Goal: Task Accomplishment & Management: Manage account settings

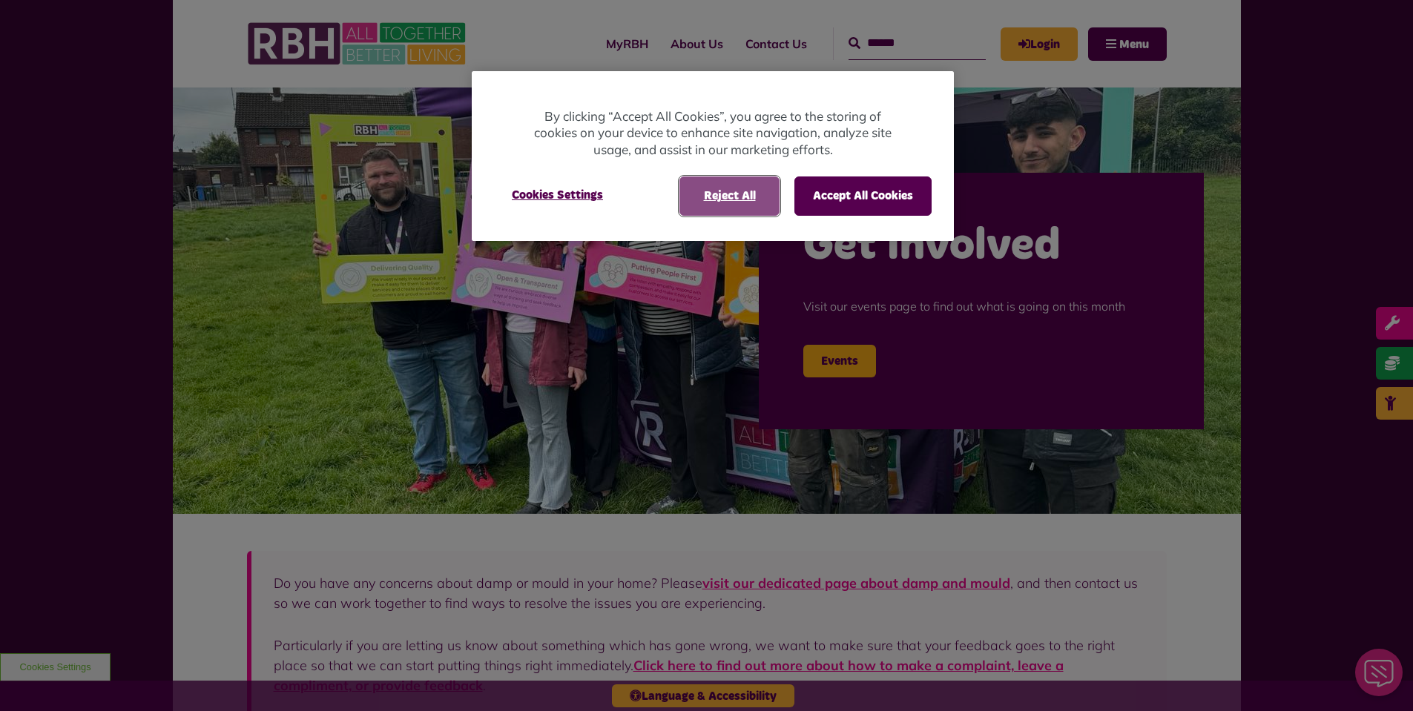
click at [746, 187] on button "Reject All" at bounding box center [729, 195] width 100 height 39
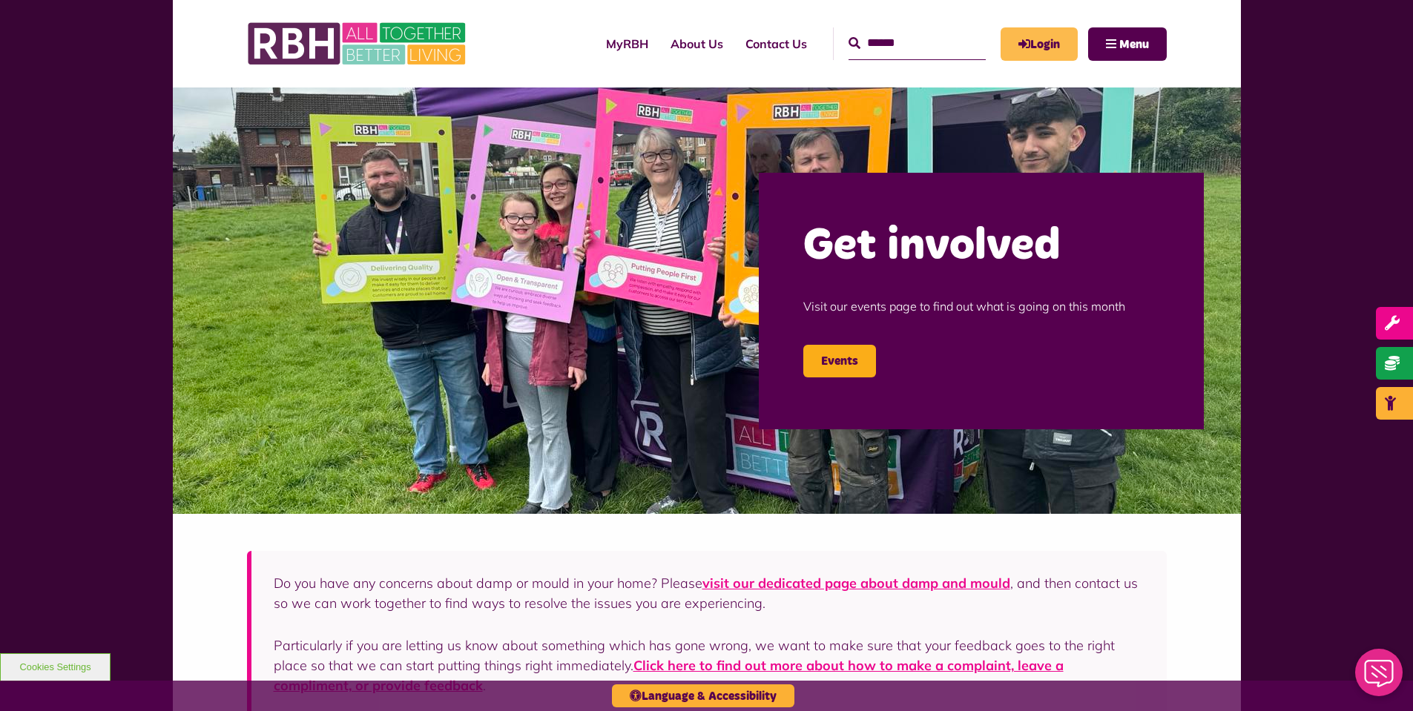
click at [1051, 46] on link "Login" at bounding box center [1038, 43] width 77 height 33
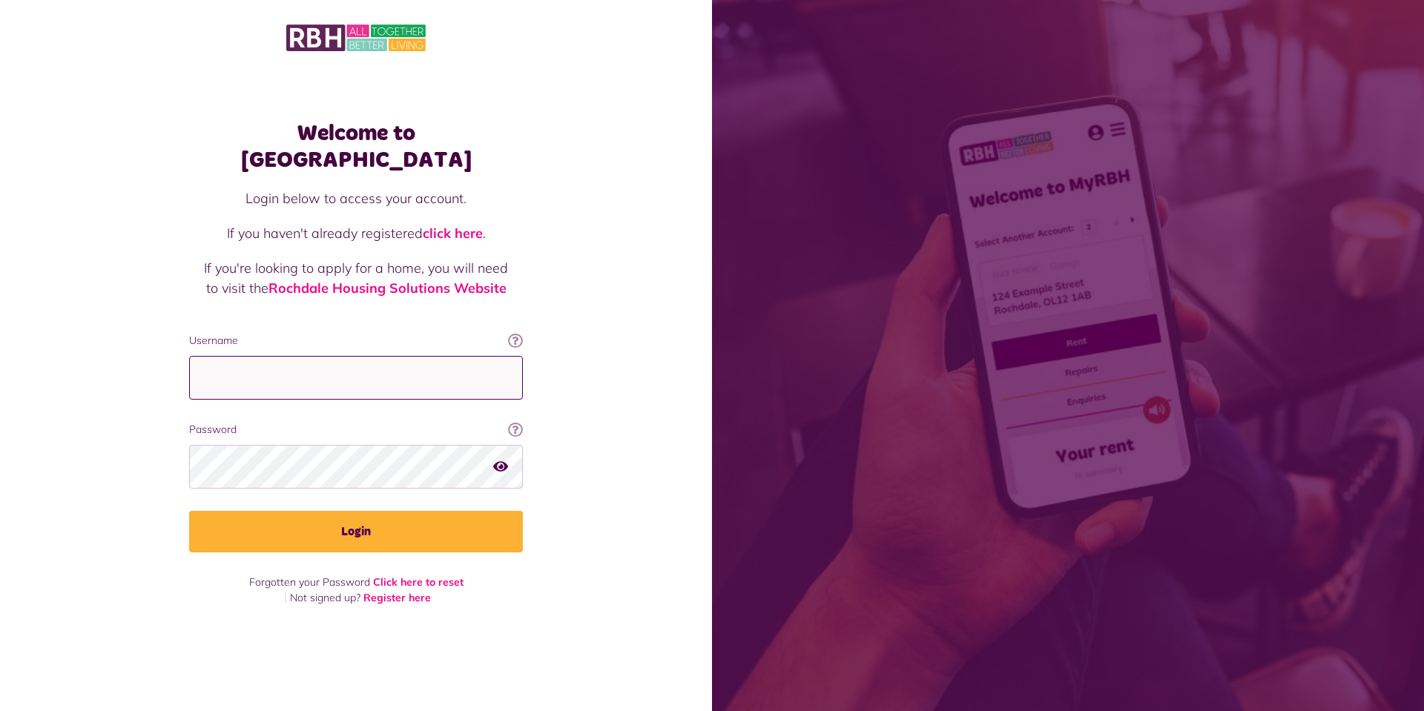
click at [300, 363] on input "Username" at bounding box center [356, 378] width 334 height 44
click at [374, 356] on input "Username" at bounding box center [356, 378] width 334 height 44
paste input "**********"
type input "**********"
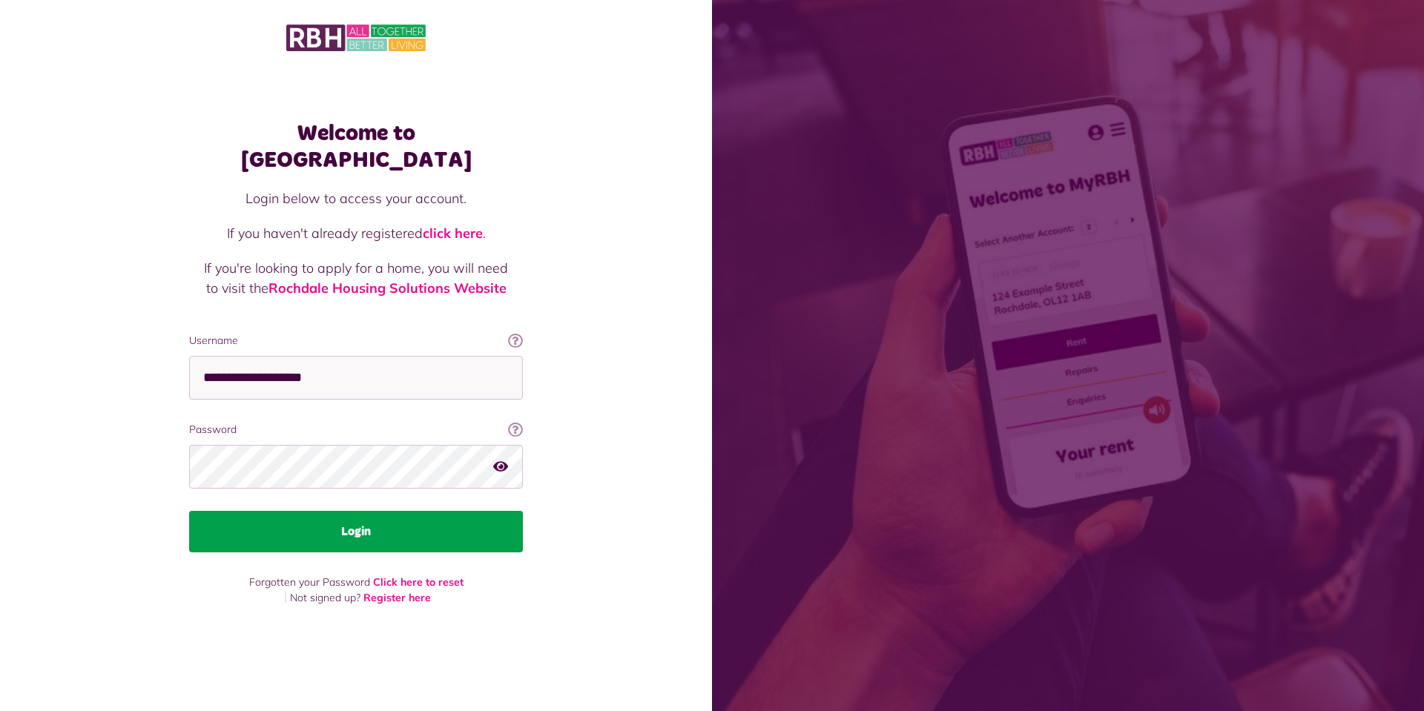
click at [380, 511] on button "Login" at bounding box center [356, 532] width 334 height 42
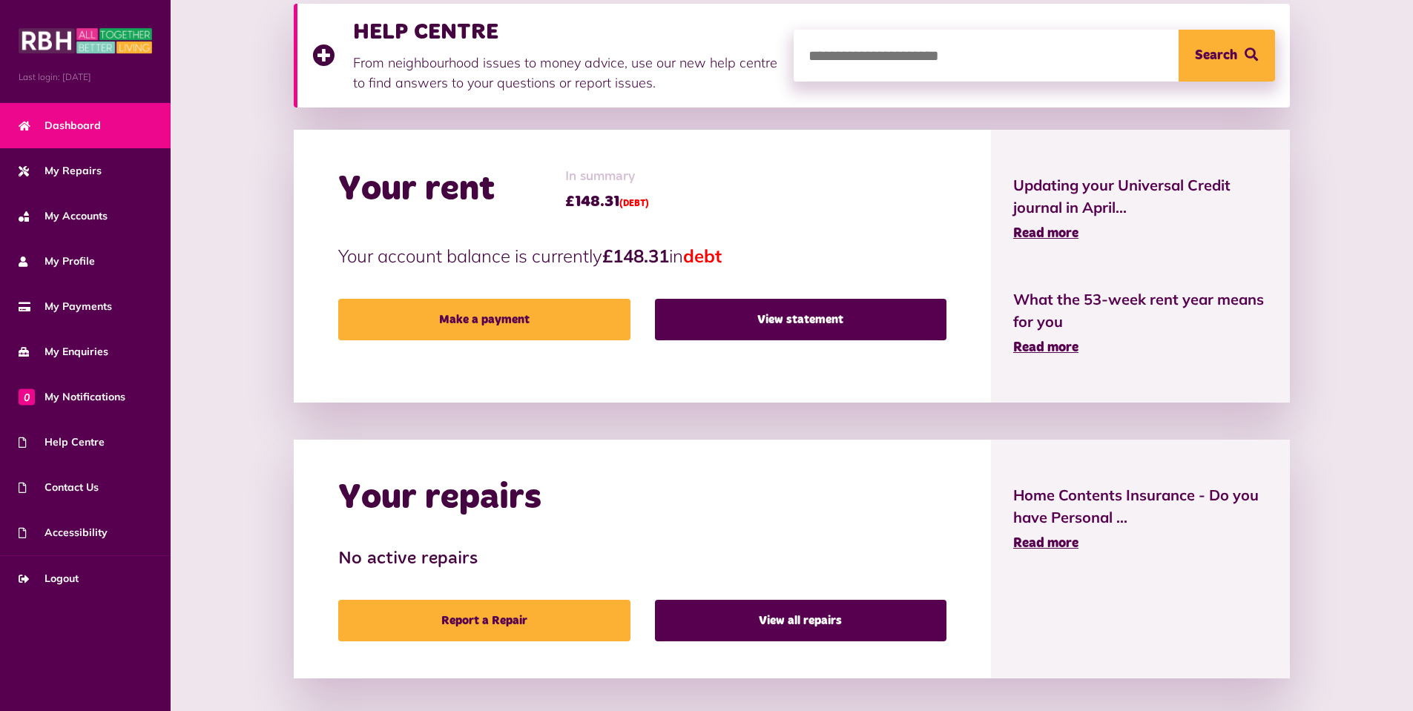
scroll to position [222, 0]
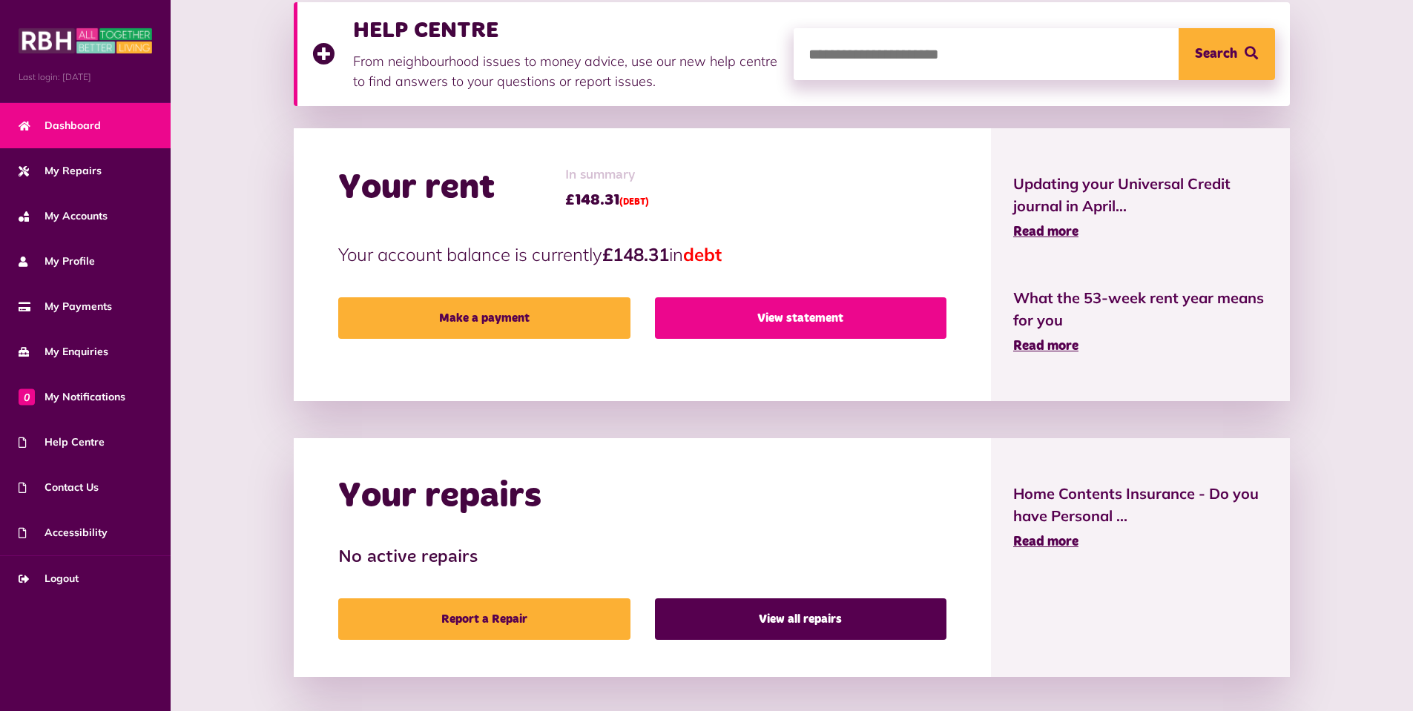
click at [805, 318] on link "View statement" at bounding box center [800, 318] width 291 height 42
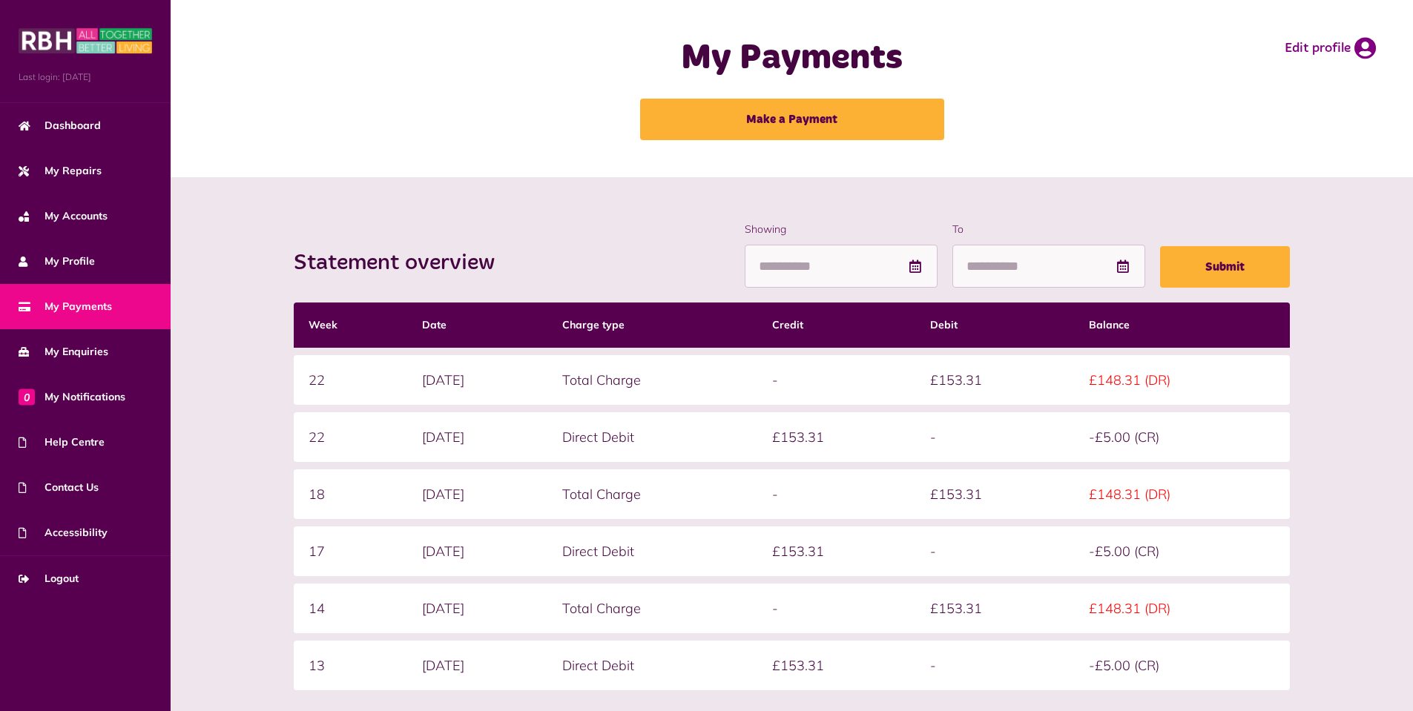
scroll to position [74, 0]
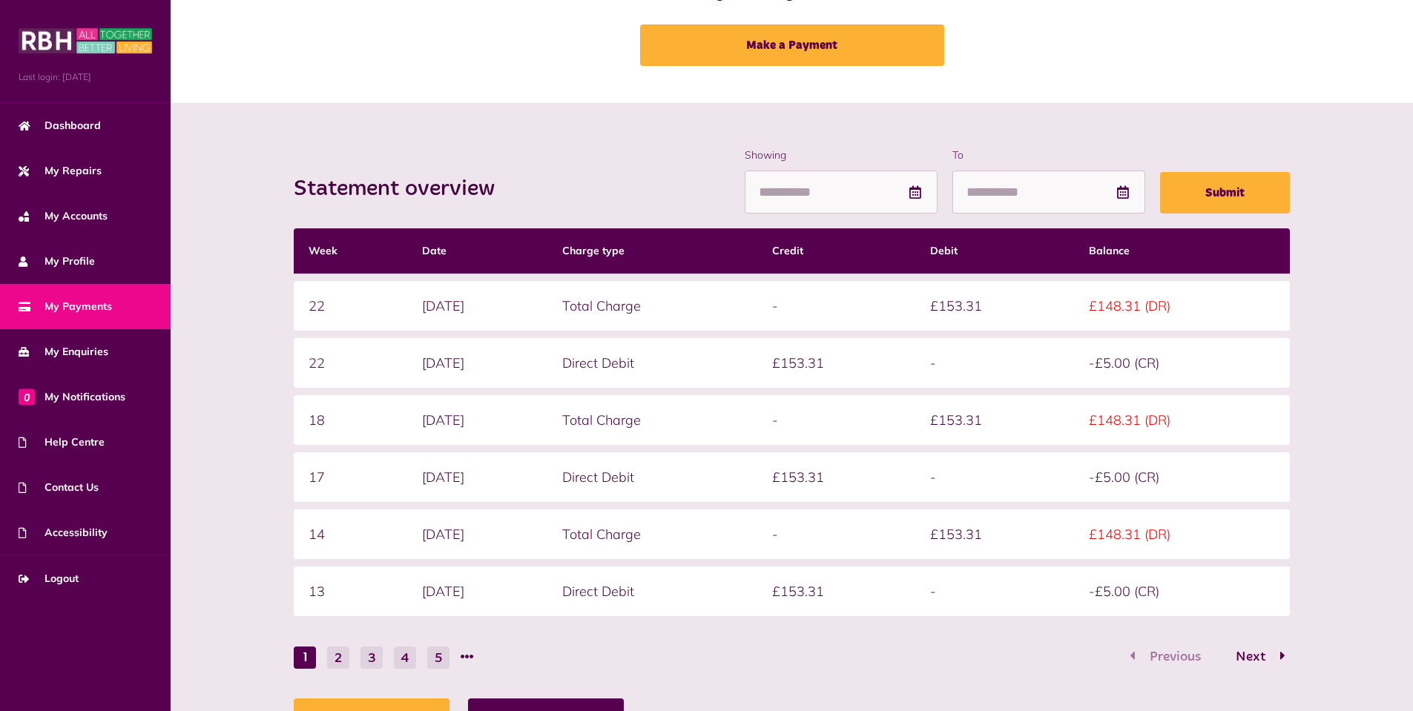
click at [1164, 304] on td "£148.31 (DR)" at bounding box center [1182, 306] width 216 height 50
click at [343, 658] on button "2" at bounding box center [338, 658] width 22 height 22
click at [366, 659] on button "3" at bounding box center [371, 658] width 22 height 22
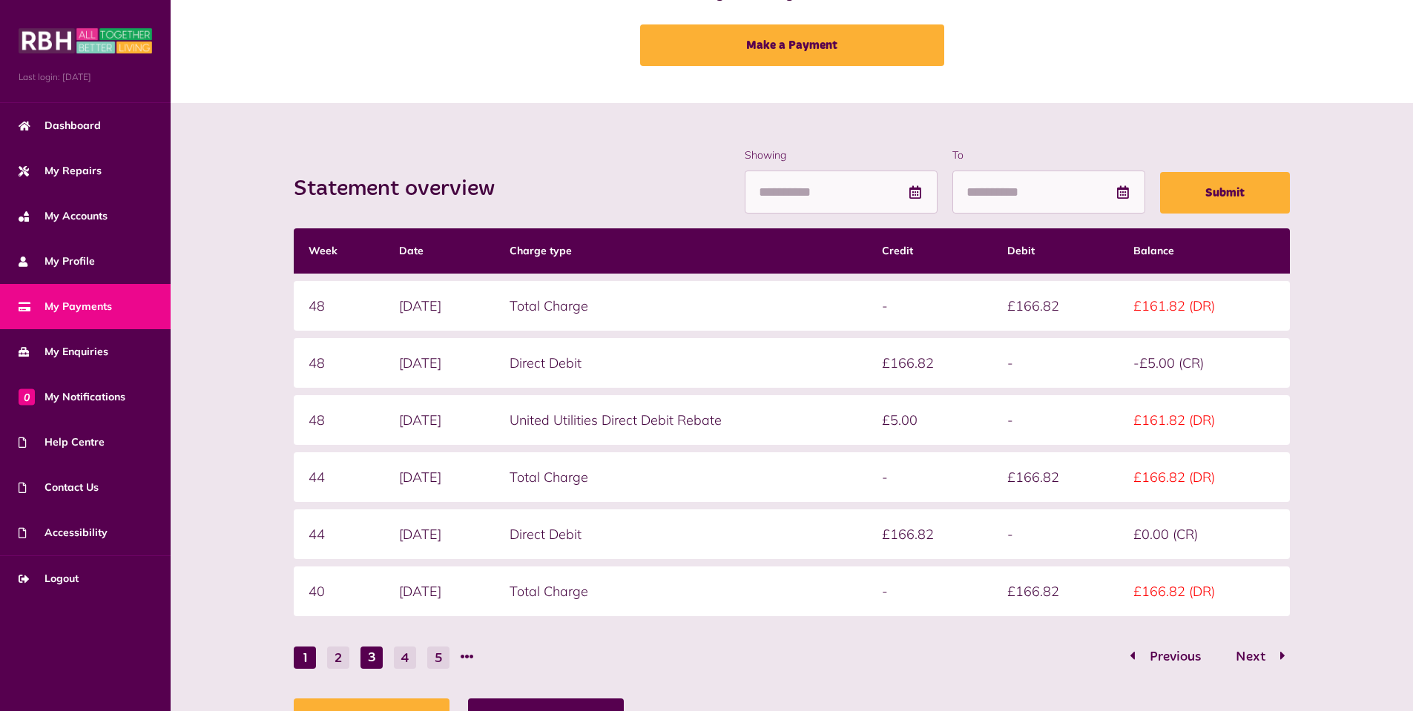
click at [303, 653] on button "1" at bounding box center [305, 658] width 22 height 22
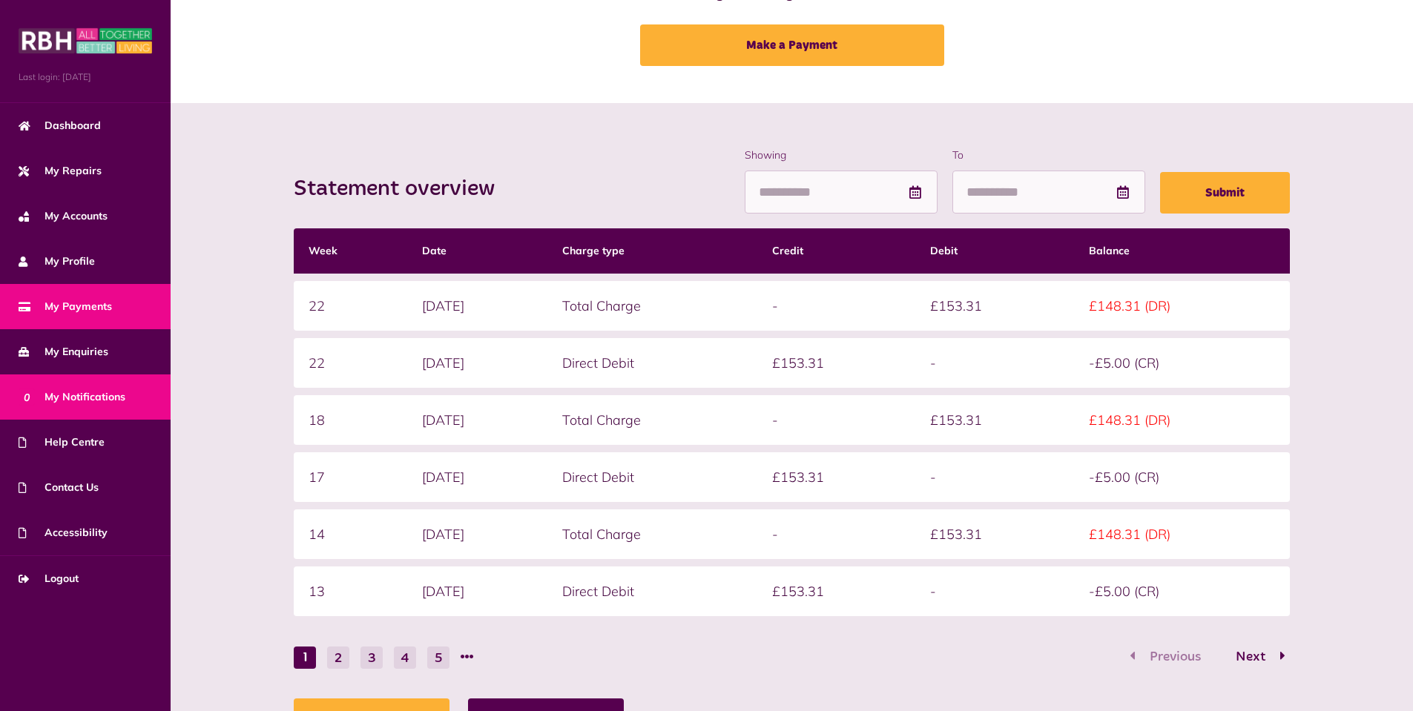
click at [114, 403] on span "0 My Notifications" at bounding box center [72, 397] width 107 height 16
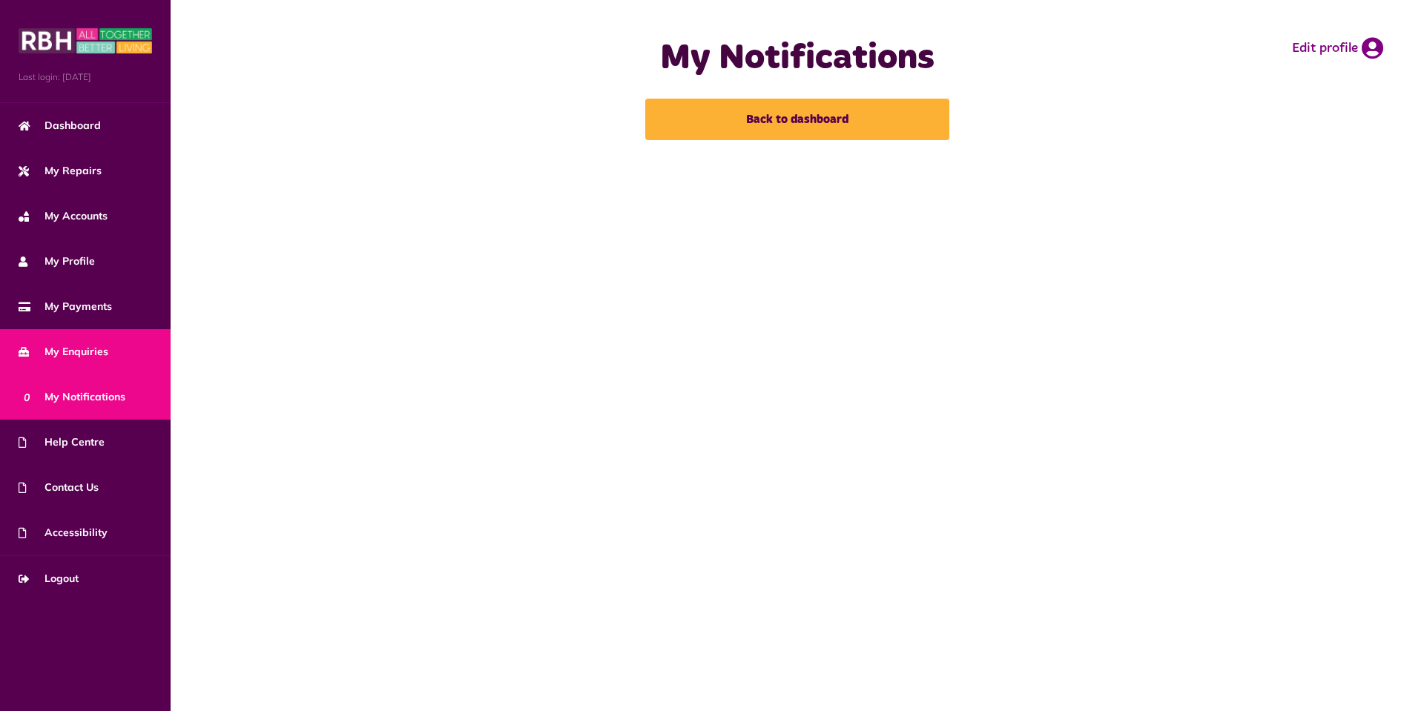
click at [95, 356] on span "My Enquiries" at bounding box center [64, 352] width 90 height 16
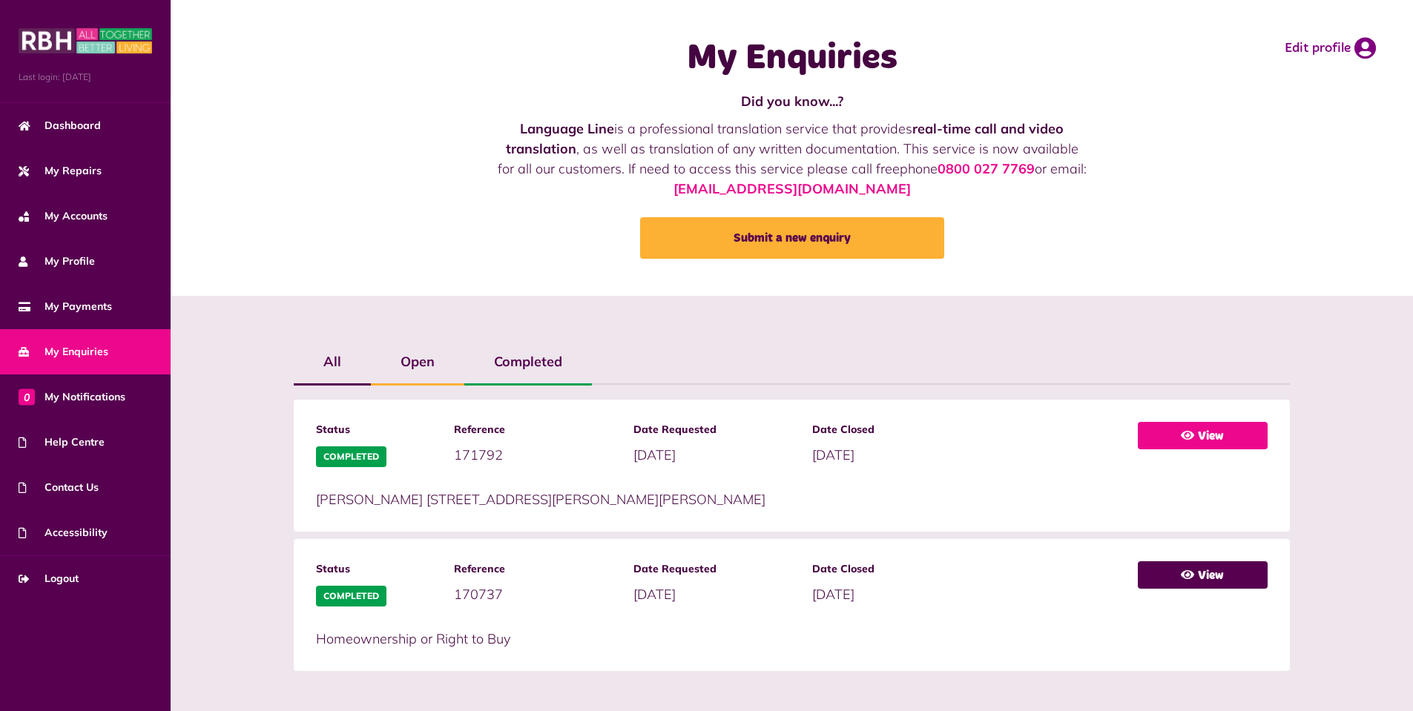
click at [1187, 423] on link "View" at bounding box center [1202, 435] width 130 height 27
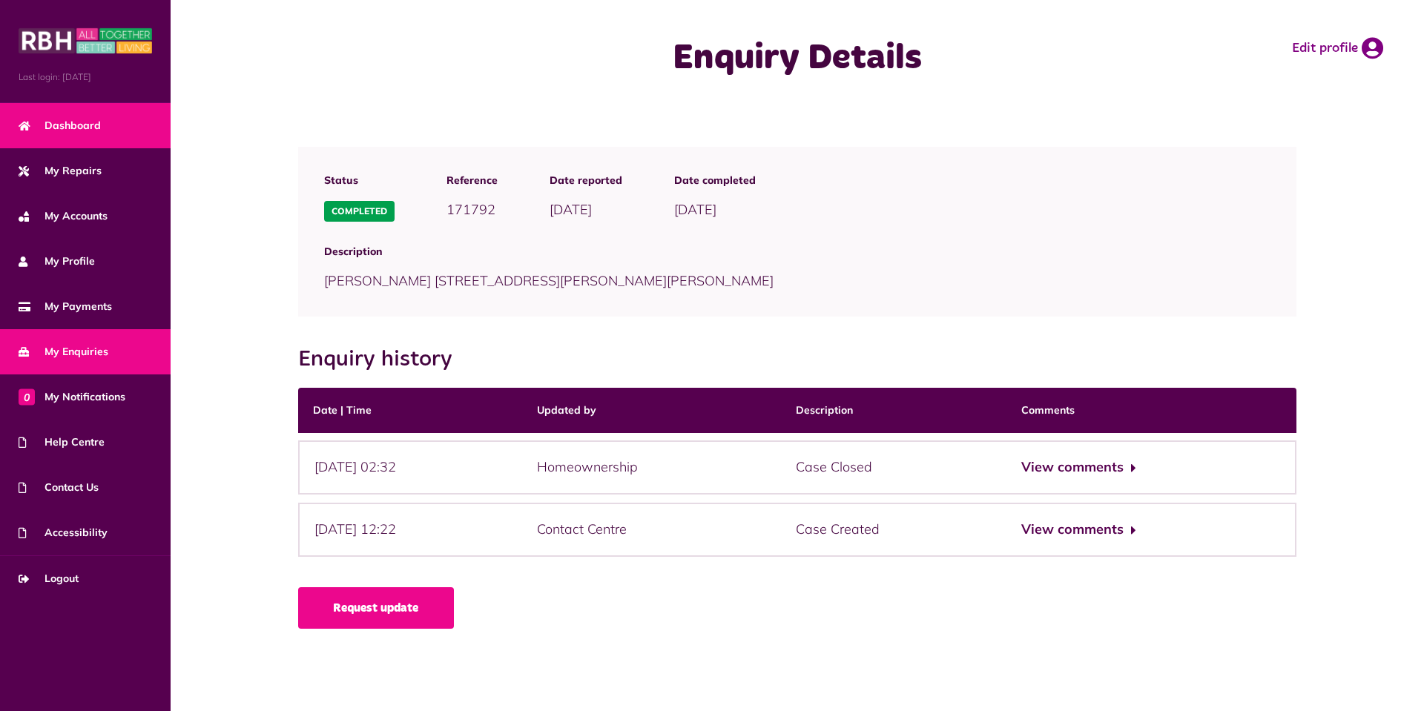
click at [89, 136] on link "Dashboard" at bounding box center [85, 125] width 171 height 45
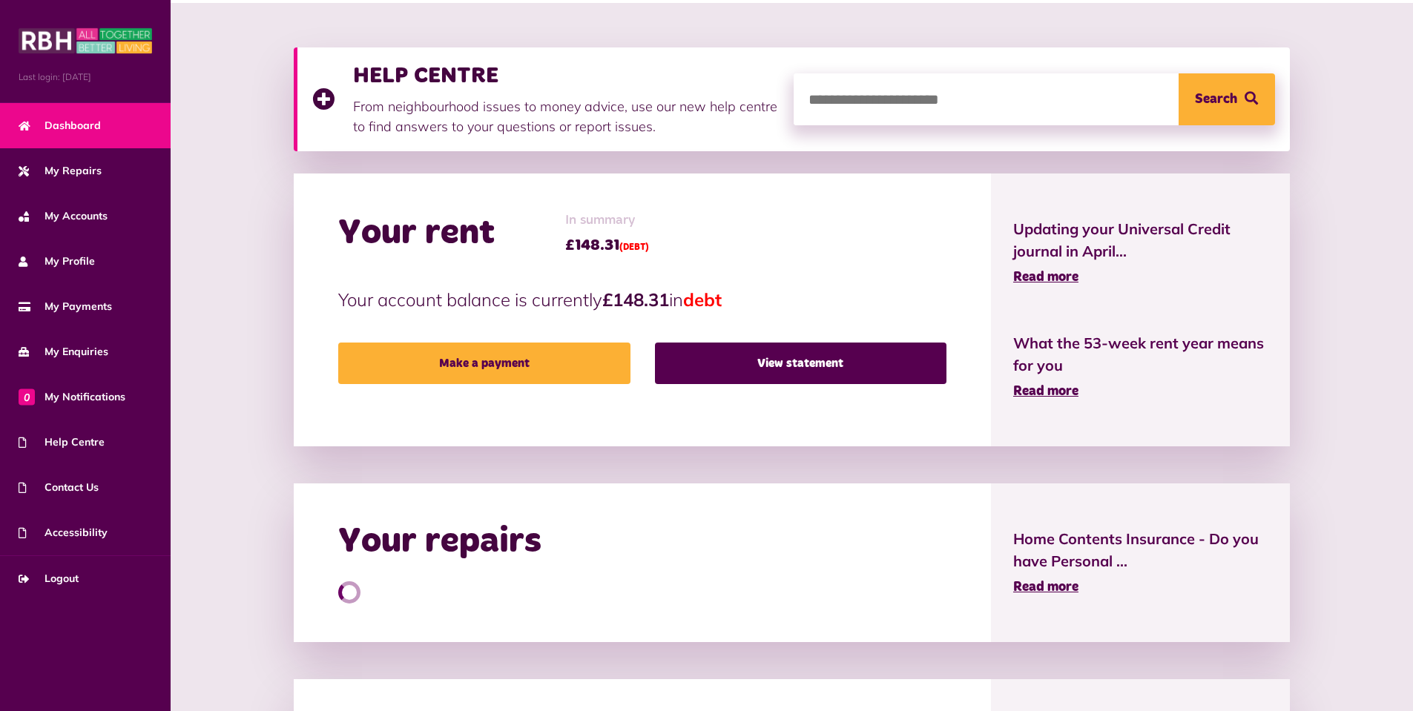
scroll to position [148, 0]
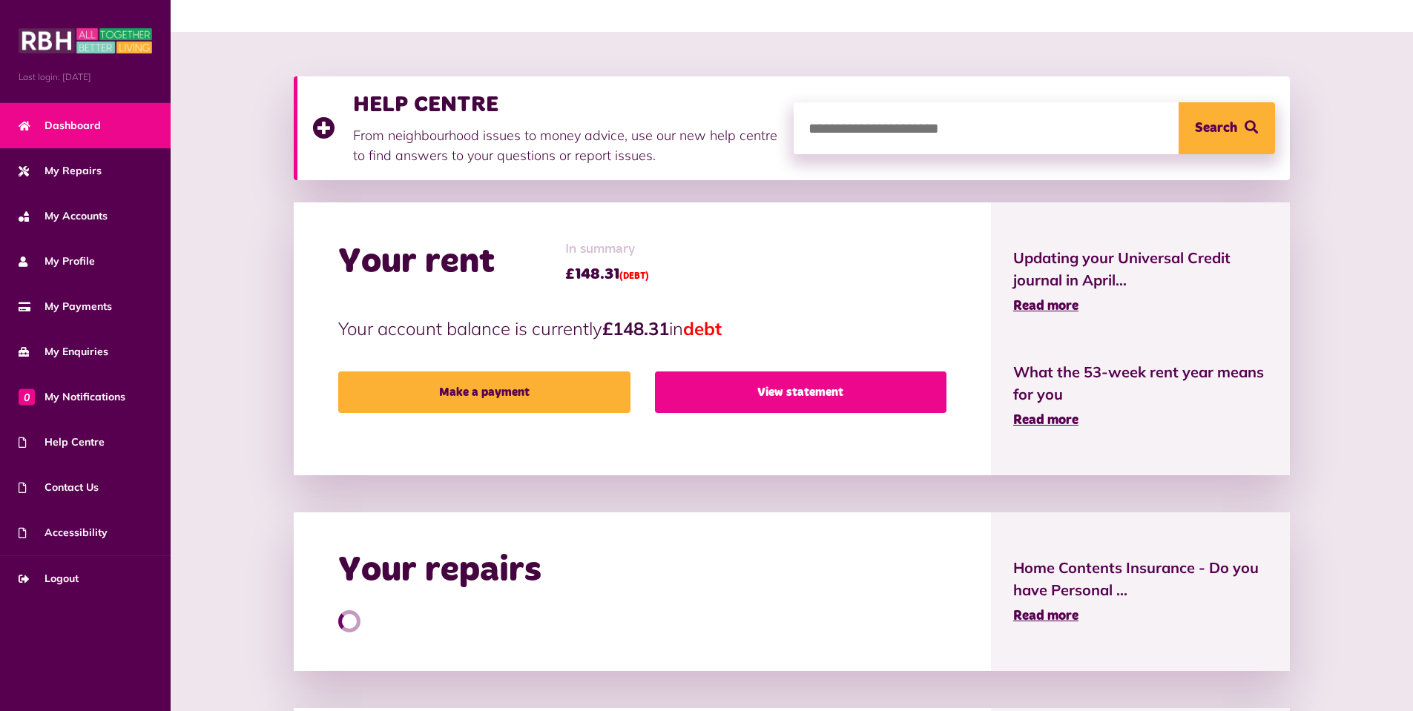
click at [759, 378] on link "View statement" at bounding box center [800, 392] width 291 height 42
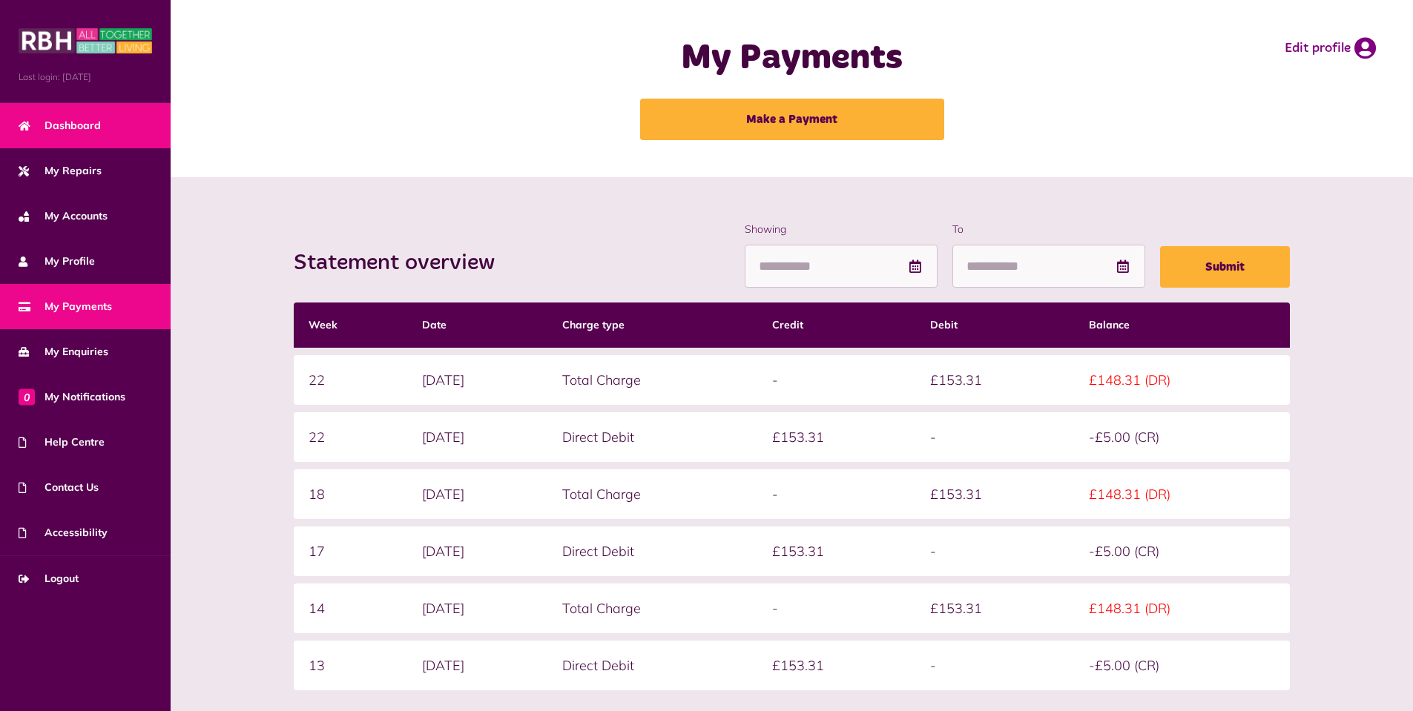
click at [73, 131] on span "Dashboard" at bounding box center [60, 126] width 82 height 16
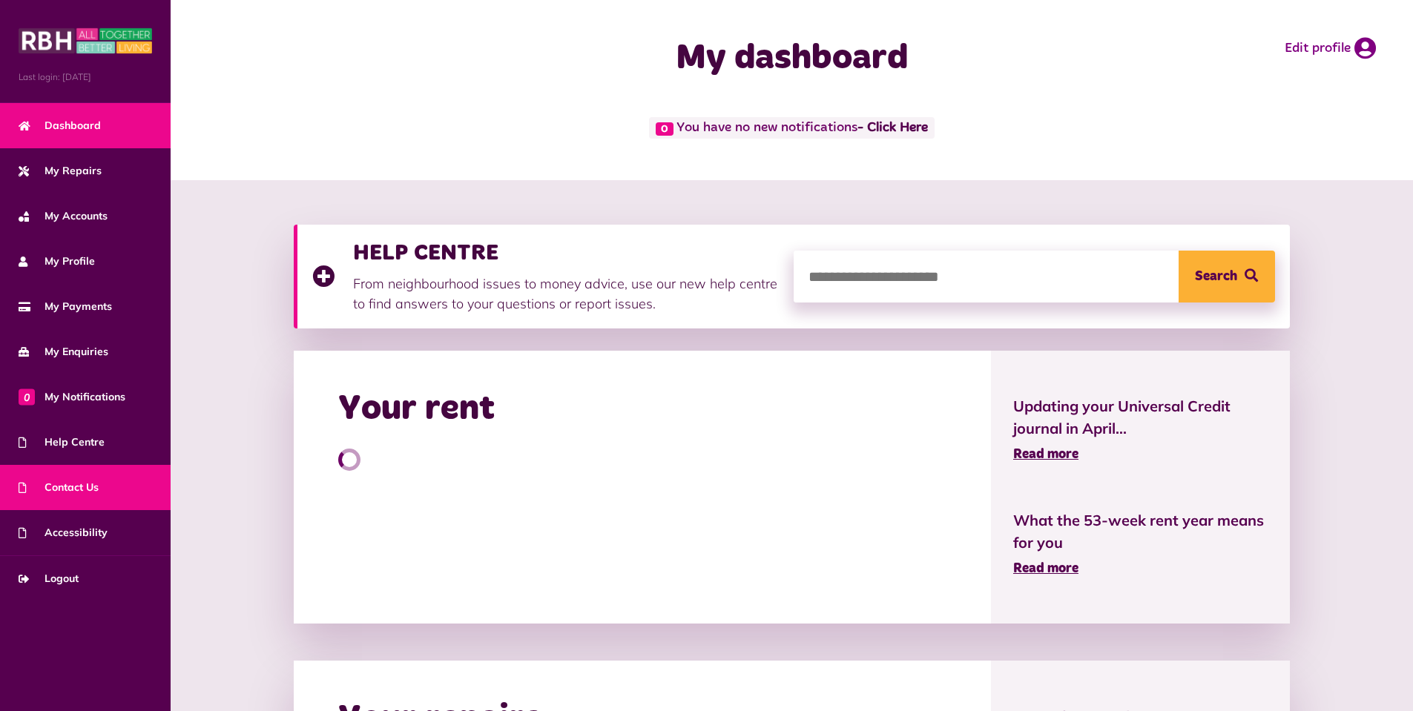
click at [93, 483] on span "Contact Us" at bounding box center [59, 488] width 80 height 16
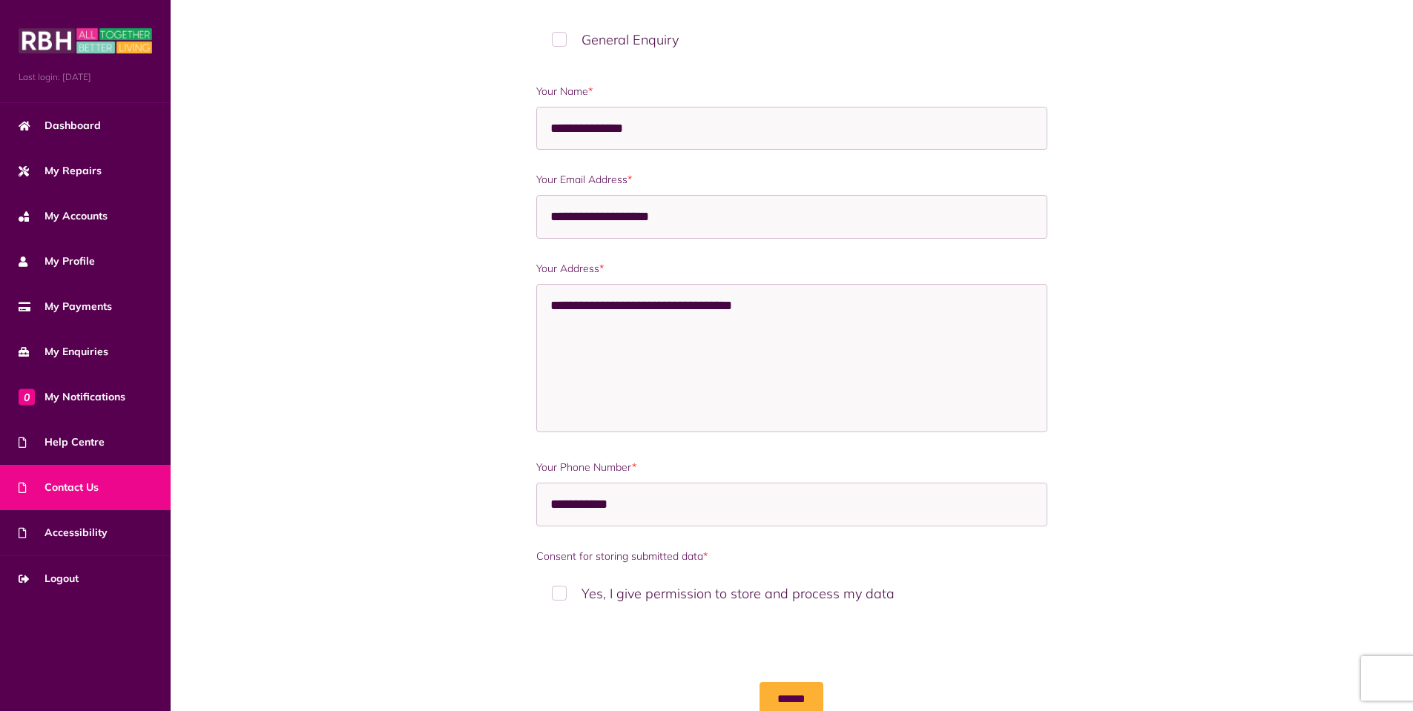
scroll to position [744, 0]
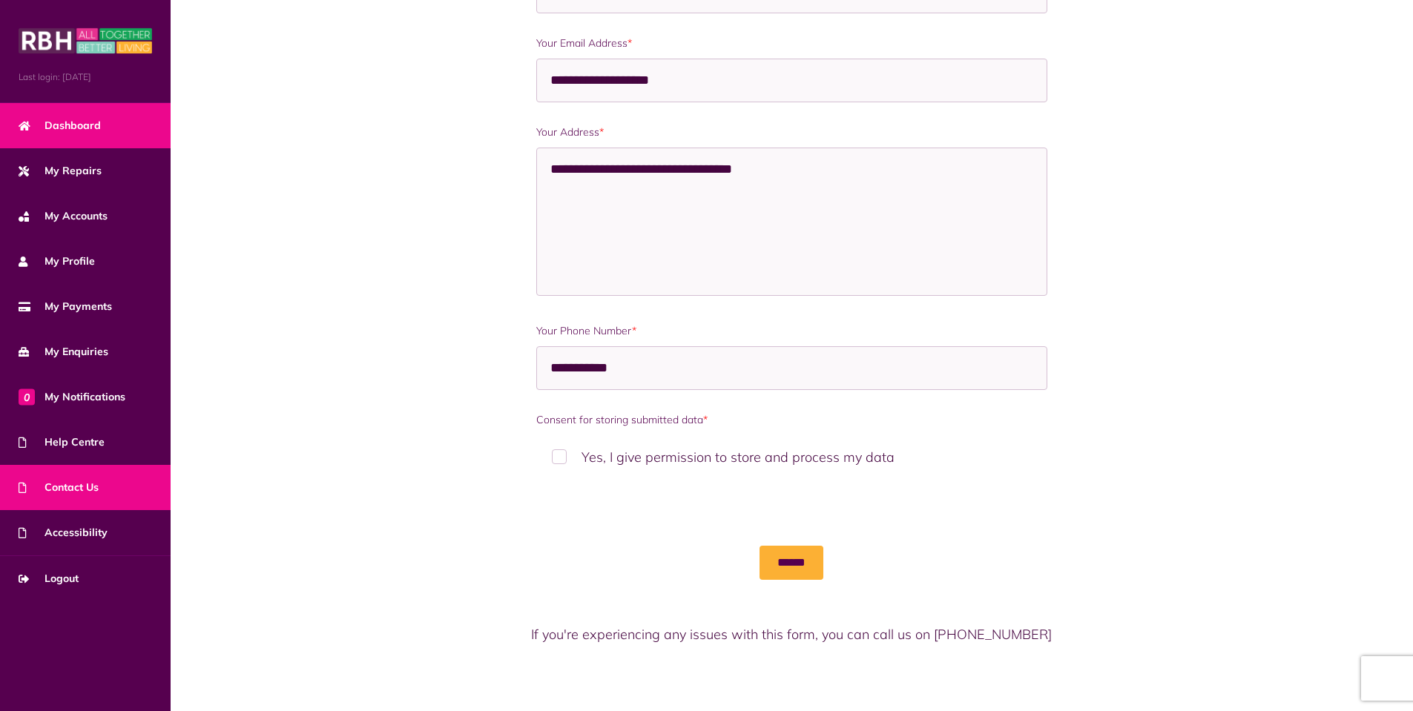
click at [70, 129] on span "Dashboard" at bounding box center [60, 126] width 82 height 16
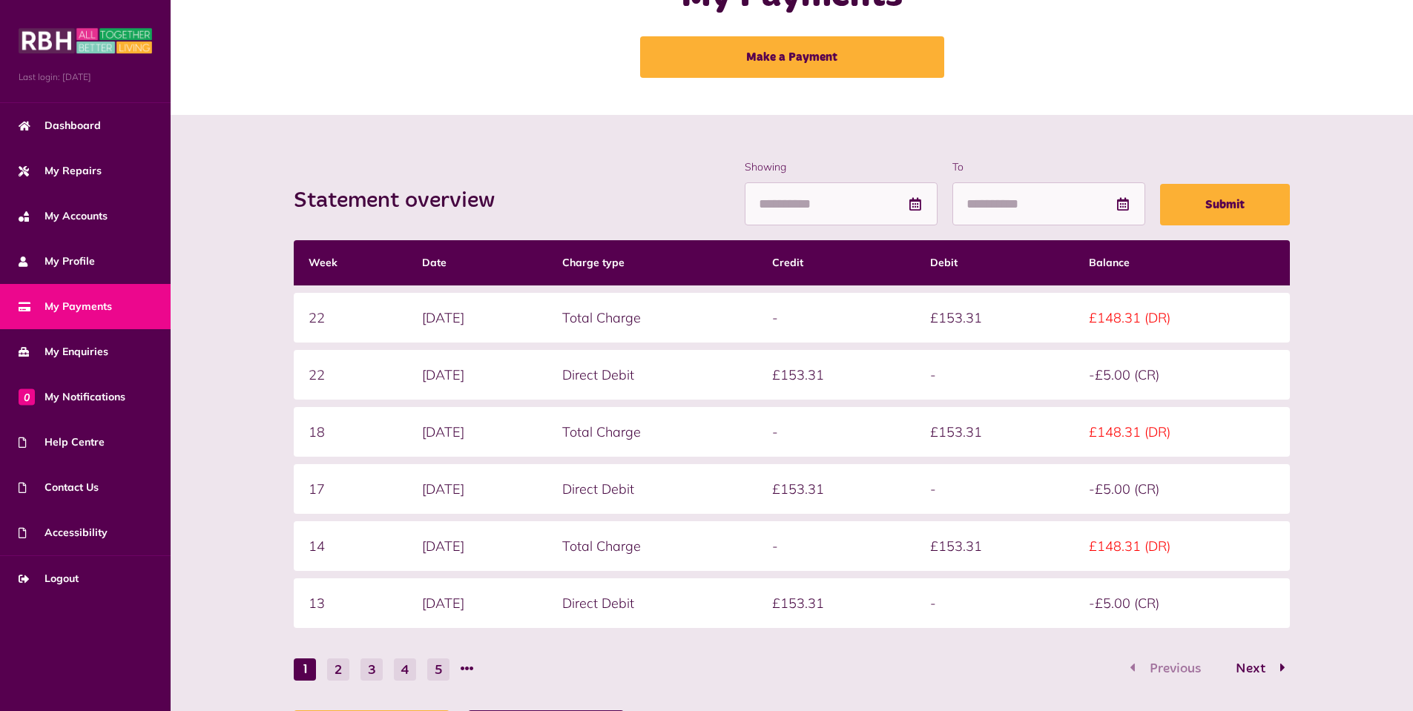
scroll to position [148, 0]
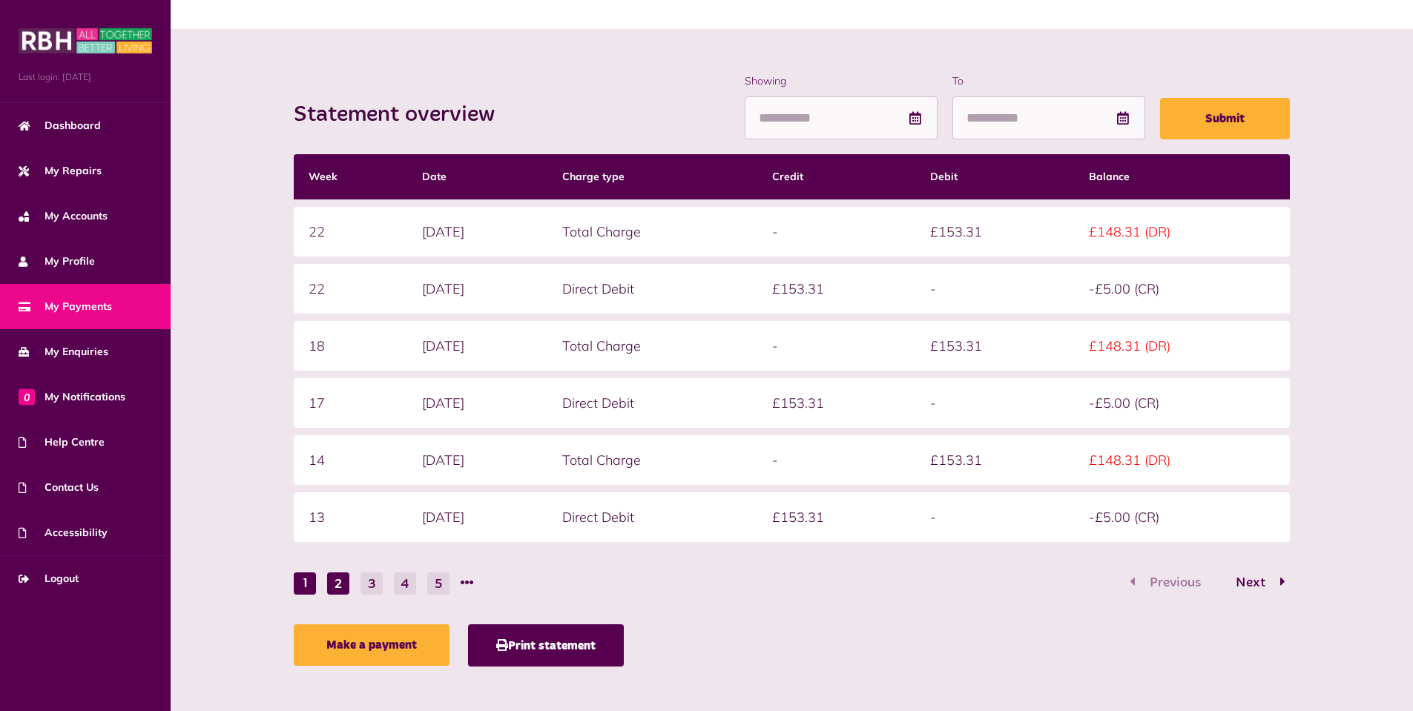
click at [337, 589] on button "2" at bounding box center [338, 583] width 22 height 22
click at [308, 587] on button "1" at bounding box center [305, 583] width 22 height 22
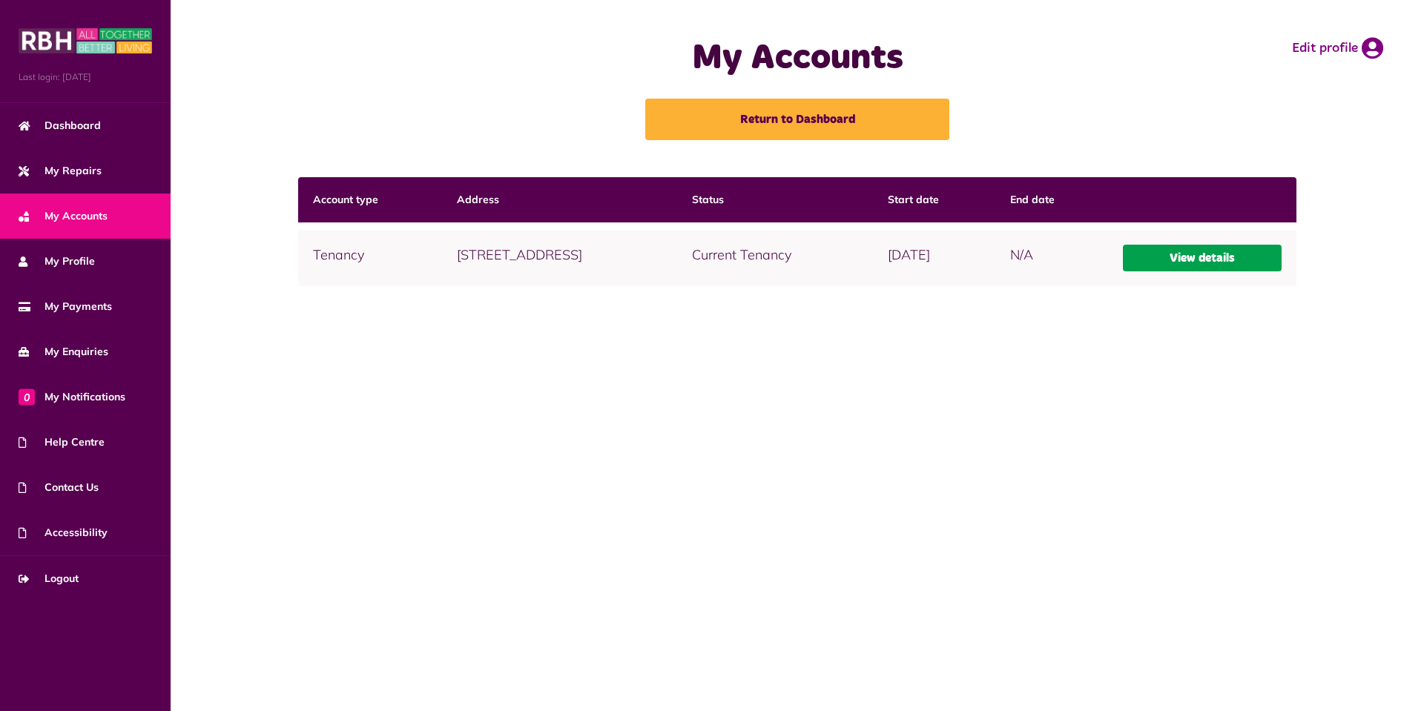
click at [1255, 255] on link "View details" at bounding box center [1202, 258] width 159 height 27
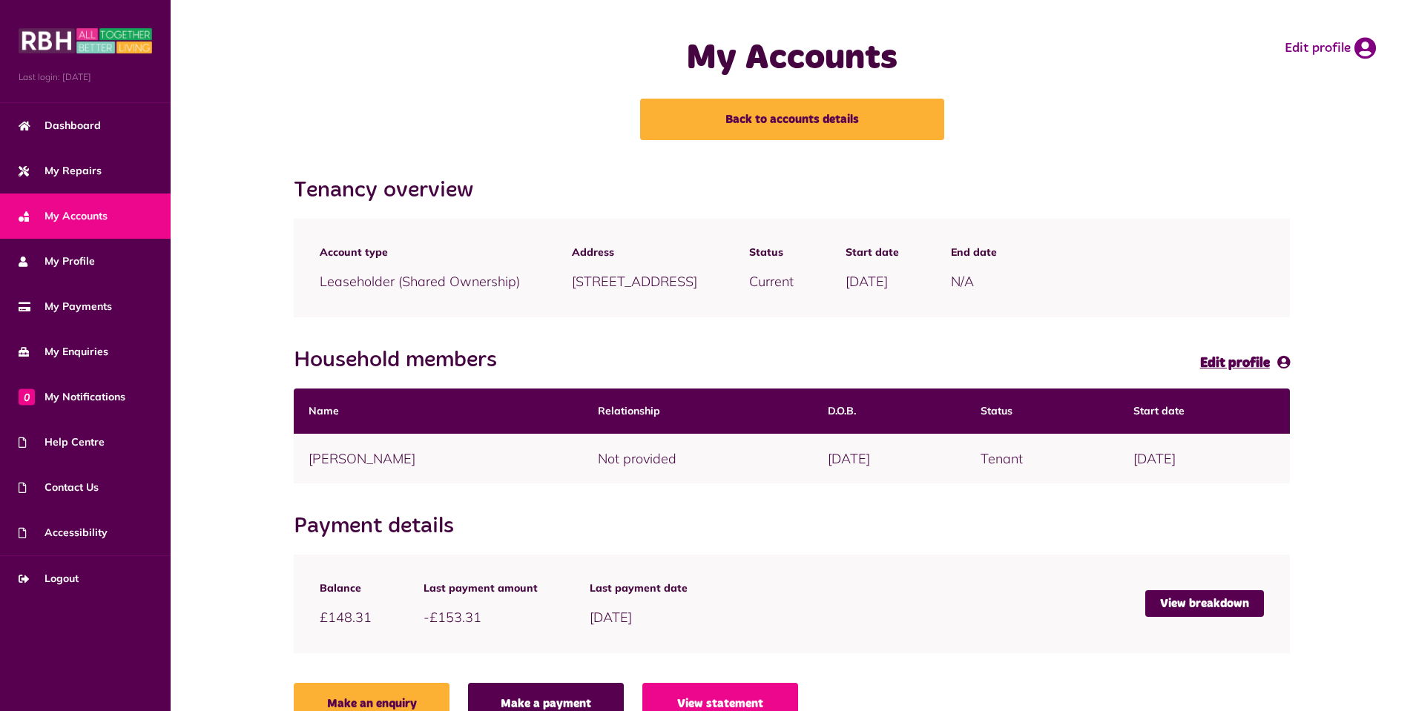
scroll to position [36, 0]
